Goal: Information Seeking & Learning: Learn about a topic

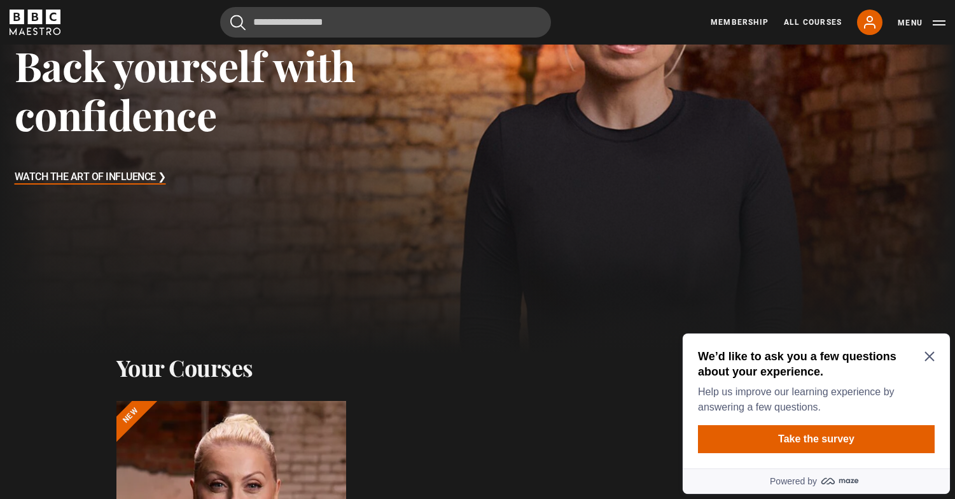
scroll to position [71, 0]
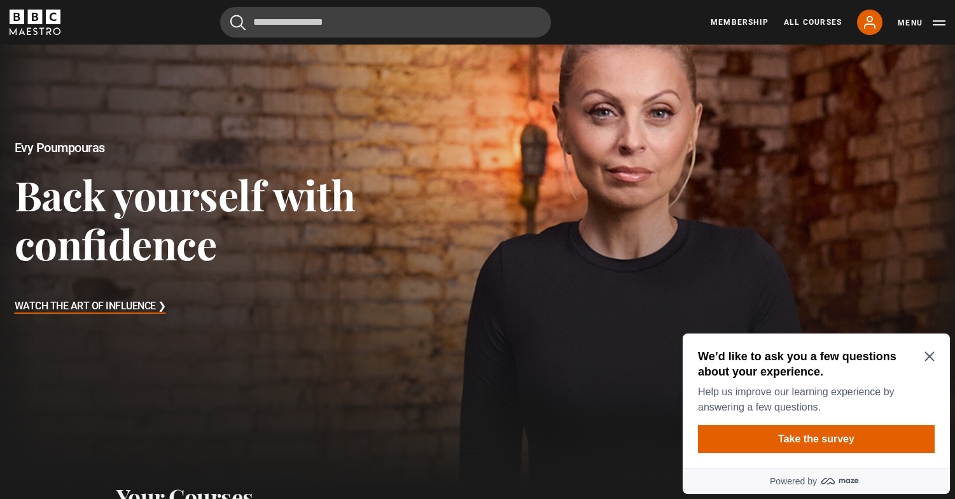
click at [140, 305] on h3 "Watch The Art of Influence ❯" at bounding box center [90, 306] width 151 height 19
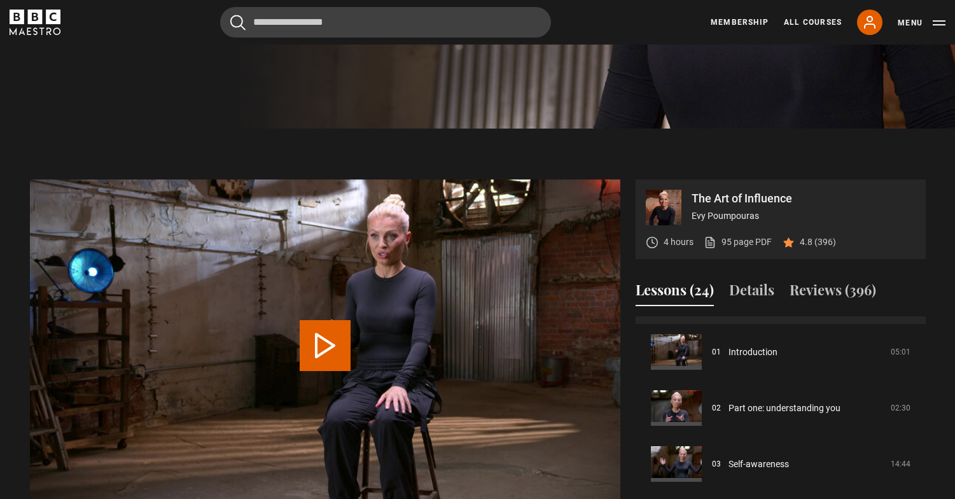
scroll to position [52, 0]
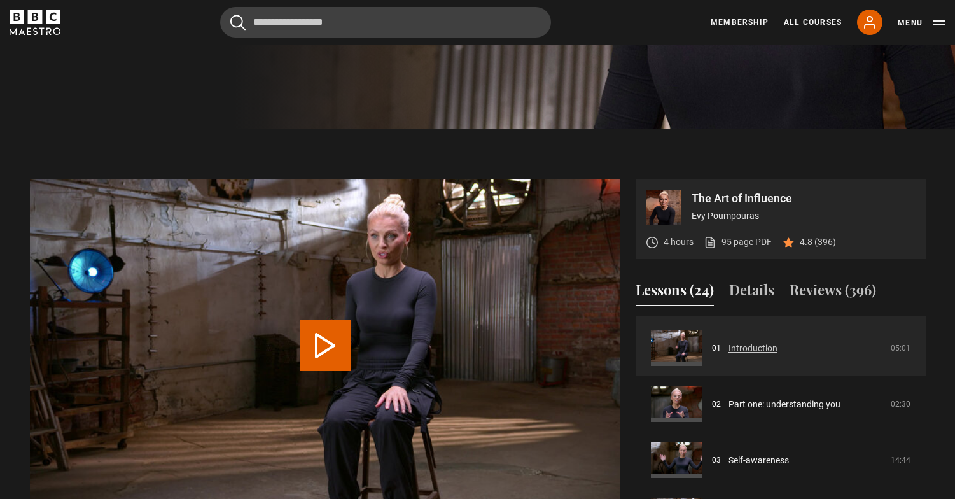
click at [730, 353] on link "Introduction" at bounding box center [752, 348] width 49 height 13
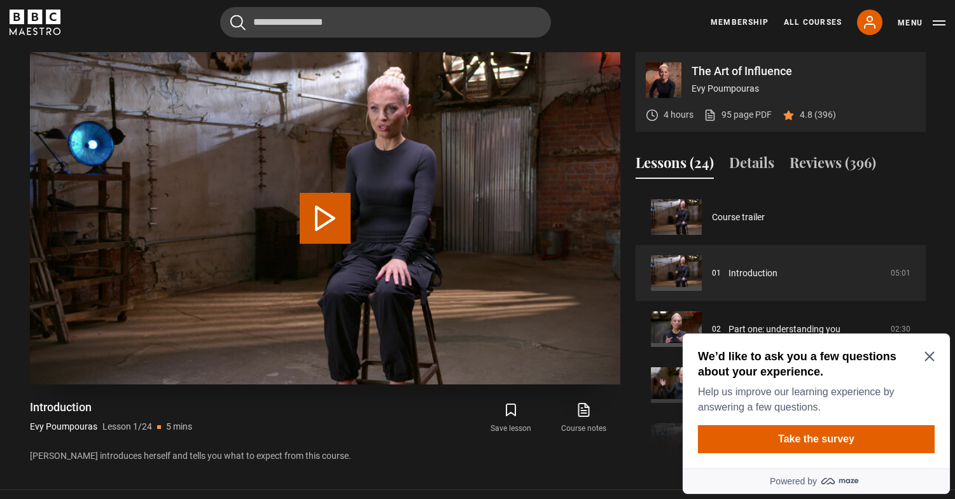
click at [314, 231] on button "Play Lesson Introduction" at bounding box center [325, 218] width 51 height 51
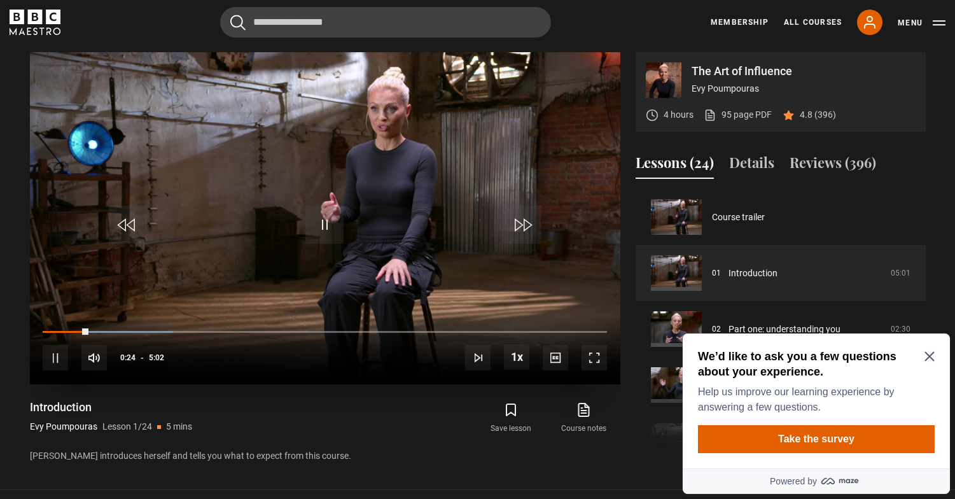
click at [594, 364] on span "Video Player" at bounding box center [593, 357] width 25 height 25
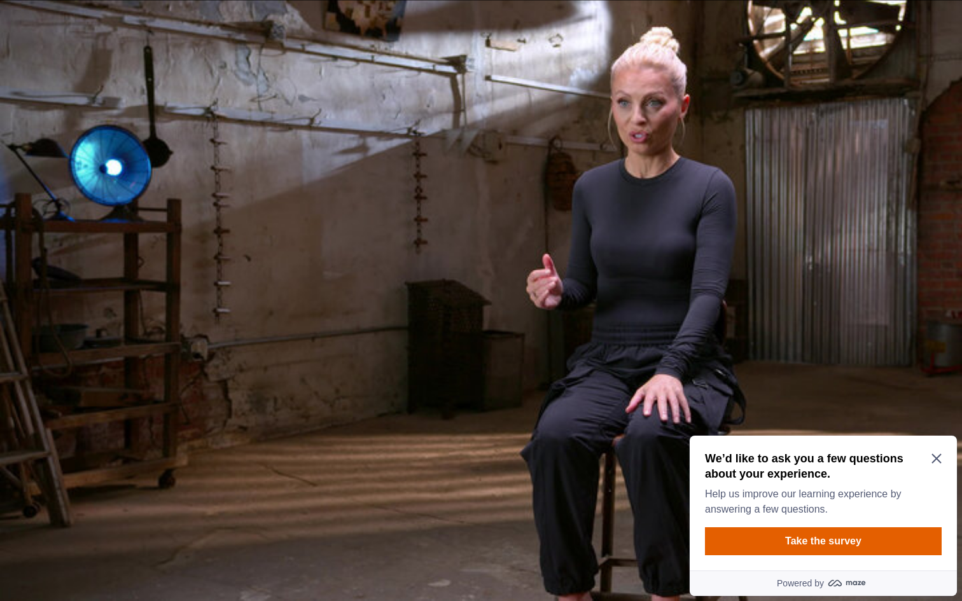
click at [936, 459] on icon "Close Maze Prompt" at bounding box center [936, 459] width 10 height 10
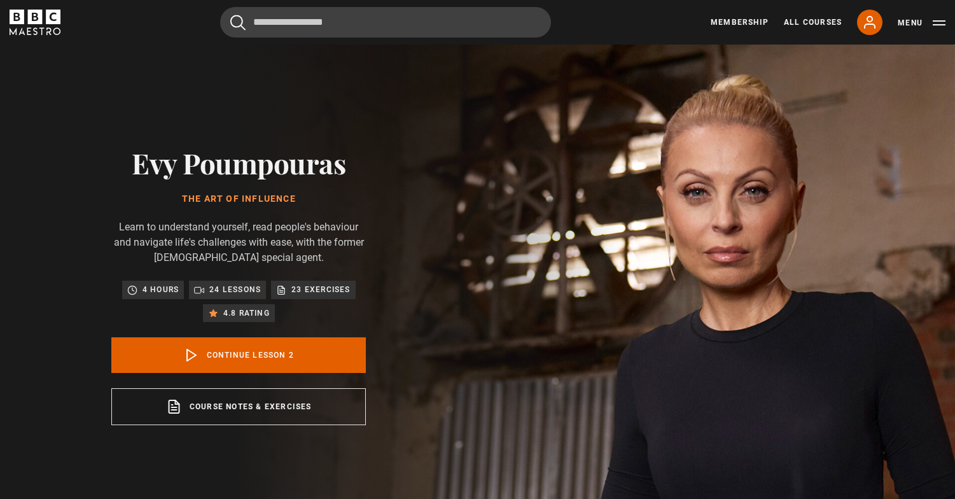
click at [357, 353] on link "Continue lesson 2" at bounding box center [238, 355] width 254 height 36
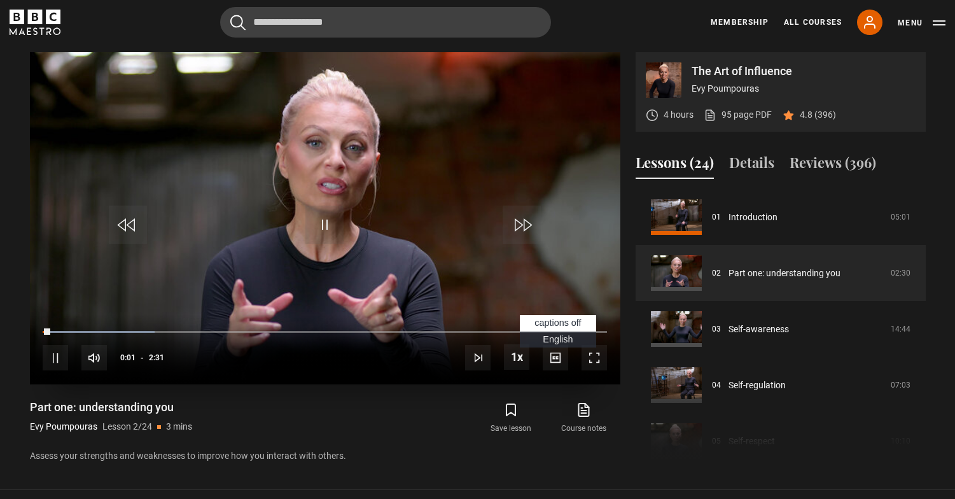
click at [553, 366] on span "Video Player" at bounding box center [555, 357] width 25 height 25
click at [555, 353] on span "Video Player" at bounding box center [555, 357] width 25 height 25
click at [550, 365] on span "Video Player" at bounding box center [555, 357] width 25 height 25
click at [552, 359] on span "Video Player" at bounding box center [555, 357] width 25 height 25
click at [590, 357] on span "Video Player" at bounding box center [593, 357] width 25 height 25
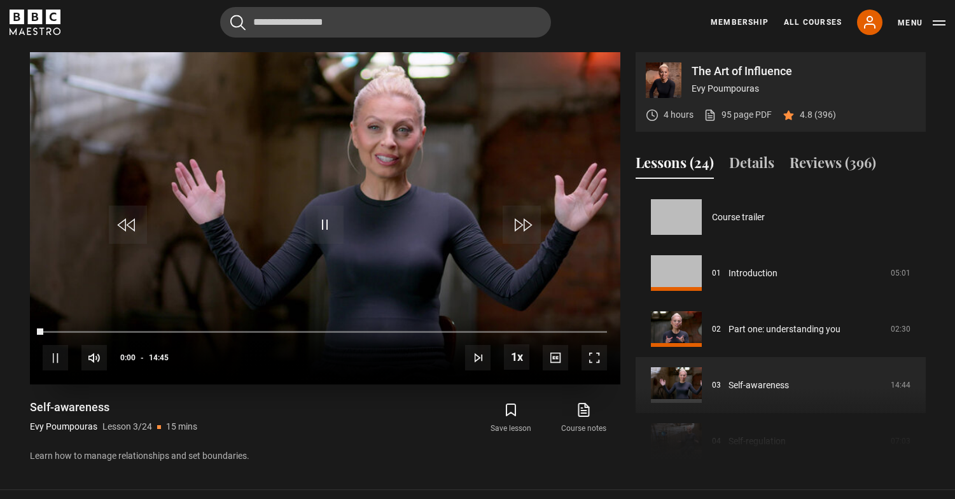
scroll to position [112, 0]
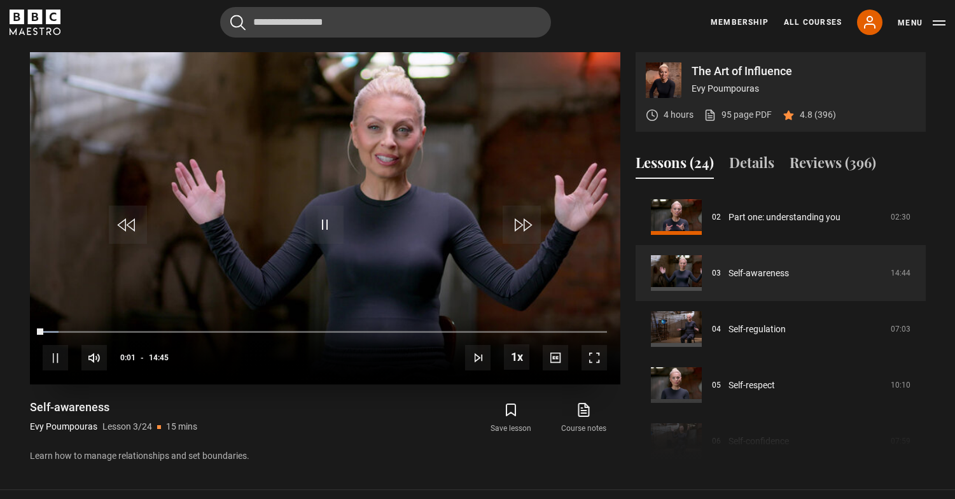
click at [591, 352] on span "Video Player" at bounding box center [593, 357] width 25 height 25
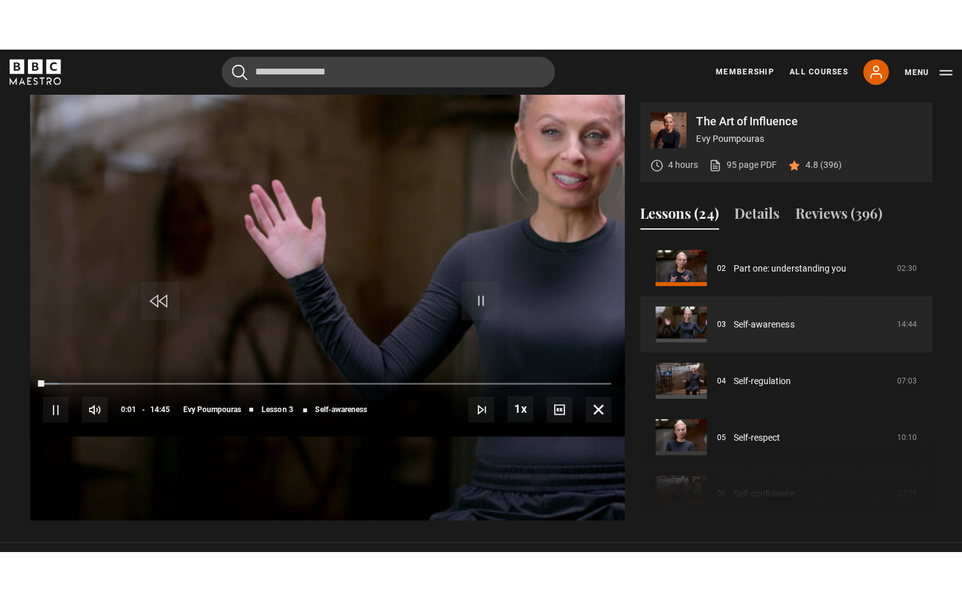
scroll to position [0, 0]
